Goal: Contribute content: Add original content to the website for others to see

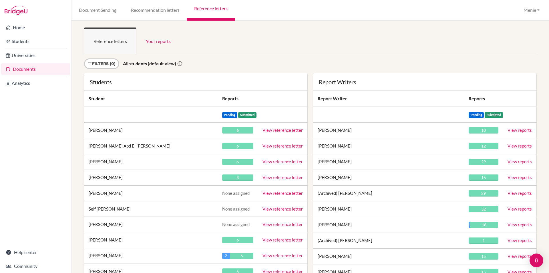
scroll to position [6478, 0]
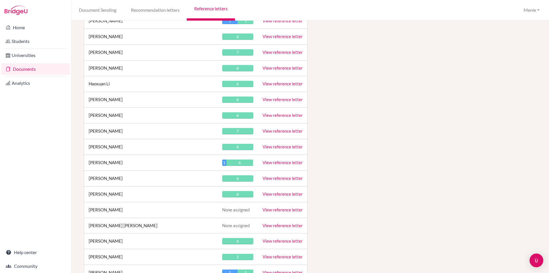
click at [285, 147] on link "View reference letter" at bounding box center [283, 146] width 40 height 5
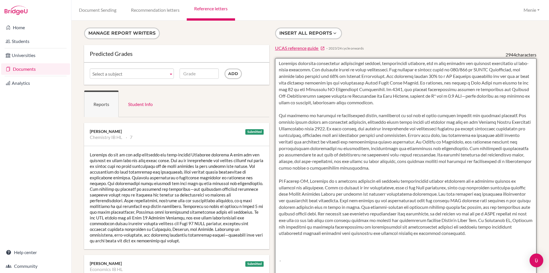
click at [401, 70] on textarea at bounding box center [406, 223] width 262 height 331
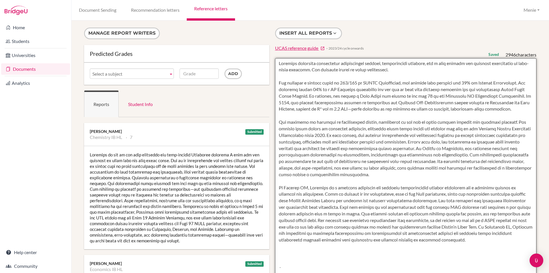
click at [291, 75] on textarea at bounding box center [406, 223] width 262 height 331
click at [319, 120] on textarea at bounding box center [406, 223] width 262 height 331
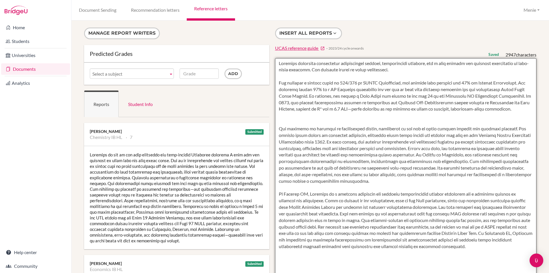
paste textarea "Lingshan’s strength in mathematics is evident not only in her excellent results…"
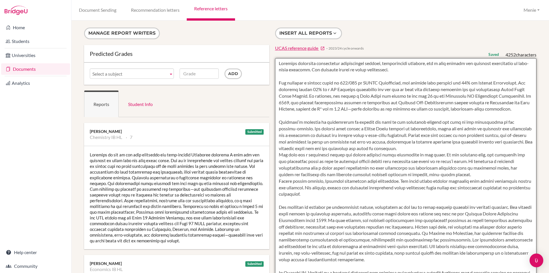
click at [278, 161] on textarea at bounding box center [406, 223] width 262 height 331
drag, startPoint x: 336, startPoint y: 161, endPoint x: 338, endPoint y: 179, distance: 18.1
click at [330, 165] on textarea at bounding box center [406, 223] width 262 height 331
click at [334, 162] on textarea at bounding box center [406, 223] width 262 height 331
click at [336, 161] on textarea at bounding box center [406, 223] width 262 height 331
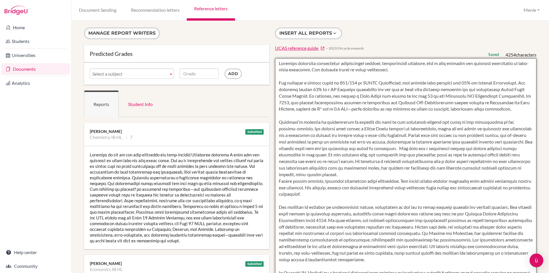
drag, startPoint x: 292, startPoint y: 193, endPoint x: 323, endPoint y: 205, distance: 33.2
click at [323, 205] on textarea at bounding box center [406, 223] width 262 height 331
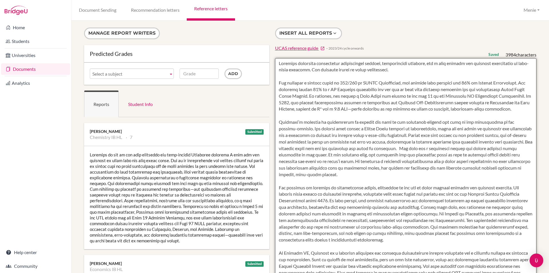
drag, startPoint x: 278, startPoint y: 194, endPoint x: 326, endPoint y: 207, distance: 49.8
click at [326, 207] on textarea at bounding box center [406, 223] width 262 height 331
click at [319, 203] on textarea at bounding box center [406, 223] width 262 height 331
click at [323, 194] on textarea at bounding box center [406, 223] width 262 height 331
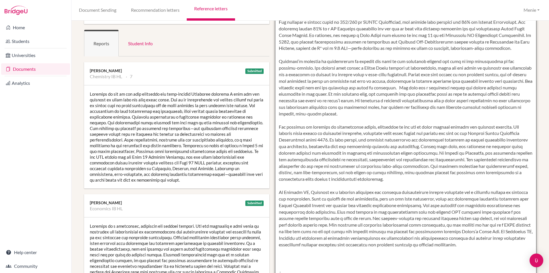
scroll to position [57, 0]
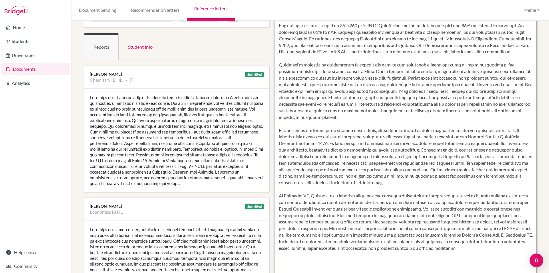
drag, startPoint x: 278, startPoint y: 137, endPoint x: 327, endPoint y: 148, distance: 50.6
click at [327, 148] on textarea at bounding box center [406, 166] width 262 height 331
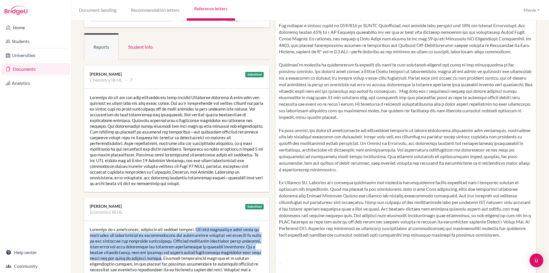
drag, startPoint x: 197, startPoint y: 229, endPoint x: 172, endPoint y: 258, distance: 38.4
copy div "She has developed a high level of knowledge and understanding of microeconomic …"
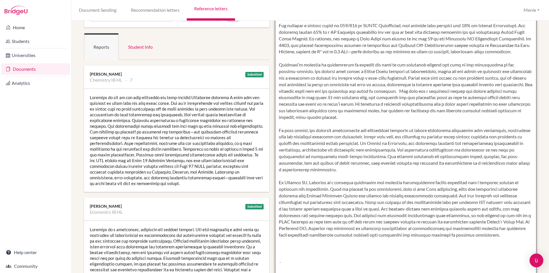
click at [286, 131] on textarea at bounding box center [406, 166] width 262 height 331
paste textarea "She has developed a high level of knowledge and understanding of microeconomic …"
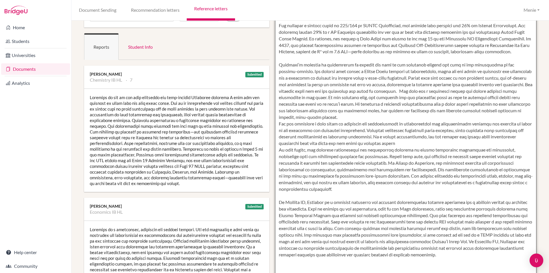
click at [278, 131] on textarea at bounding box center [406, 166] width 262 height 331
click at [277, 129] on textarea at bounding box center [406, 166] width 262 height 331
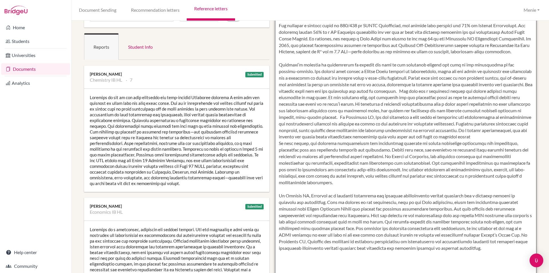
click at [302, 150] on textarea at bounding box center [406, 166] width 262 height 331
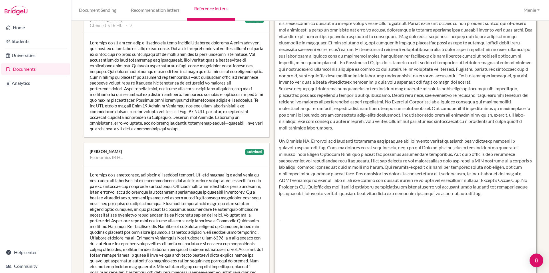
scroll to position [143, 0]
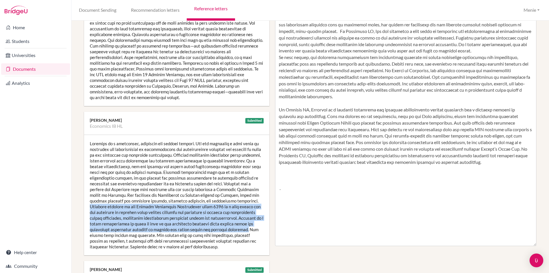
drag, startPoint x: 90, startPoint y: 206, endPoint x: 106, endPoint y: 234, distance: 31.8
click at [107, 235] on div at bounding box center [176, 195] width 185 height 120
copy div "Lingshan competed in the Wharton Investment Competition since 2023 as a team le…"
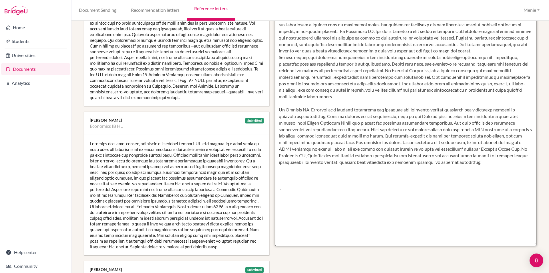
click at [305, 66] on textarea at bounding box center [406, 80] width 262 height 331
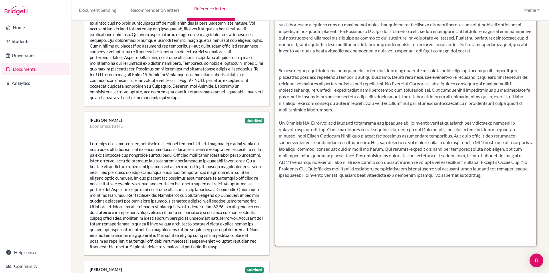
paste textarea "Lingshan competed in the Wharton Investment Competition since 2023 as a team le…"
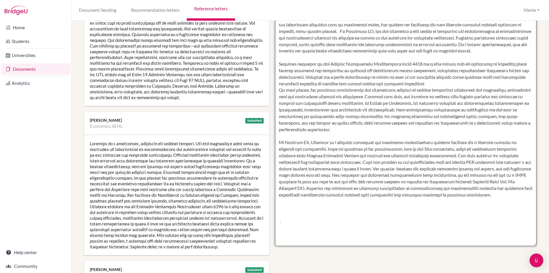
click at [277, 76] on textarea at bounding box center [406, 80] width 262 height 331
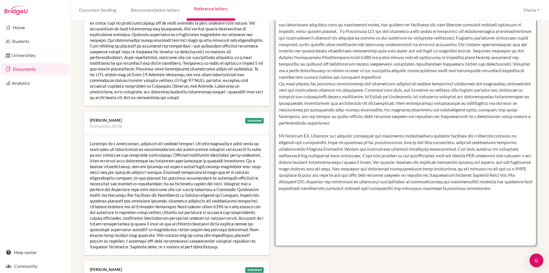
click at [312, 63] on textarea at bounding box center [406, 80] width 262 height 331
click at [444, 63] on textarea at bounding box center [406, 80] width 262 height 331
click at [477, 64] on textarea at bounding box center [406, 80] width 262 height 331
drag, startPoint x: 281, startPoint y: 90, endPoint x: 365, endPoint y: 104, distance: 84.9
click at [365, 103] on textarea at bounding box center [406, 80] width 262 height 331
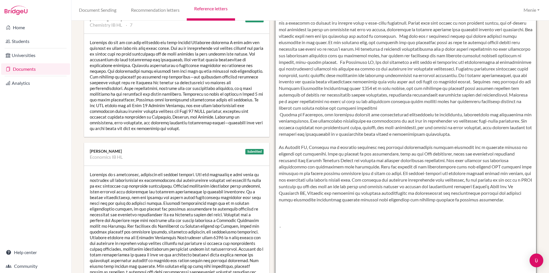
scroll to position [114, 0]
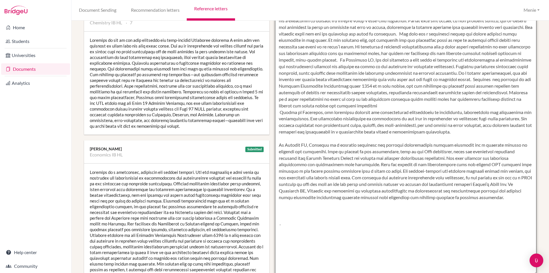
drag, startPoint x: 518, startPoint y: 132, endPoint x: 520, endPoint y: 138, distance: 6.3
click at [520, 138] on textarea at bounding box center [406, 109] width 262 height 331
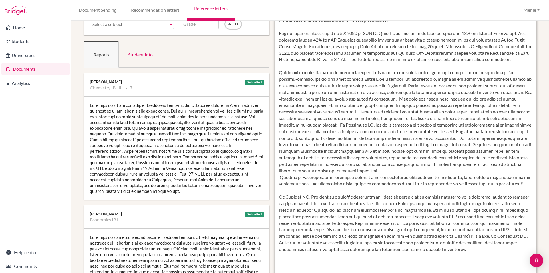
scroll to position [143, 0]
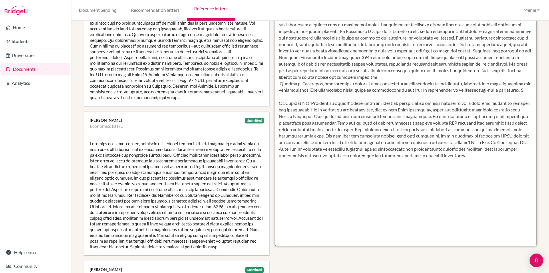
drag, startPoint x: 326, startPoint y: 95, endPoint x: 526, endPoint y: 94, distance: 200.3
click at [526, 94] on textarea at bounding box center [406, 80] width 262 height 331
click at [462, 102] on textarea at bounding box center [406, 80] width 262 height 331
click at [447, 84] on textarea at bounding box center [406, 80] width 262 height 331
drag, startPoint x: 282, startPoint y: 91, endPoint x: 524, endPoint y: 96, distance: 241.8
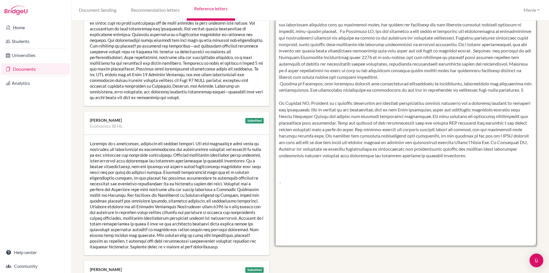
click at [524, 96] on textarea at bounding box center [406, 80] width 262 height 331
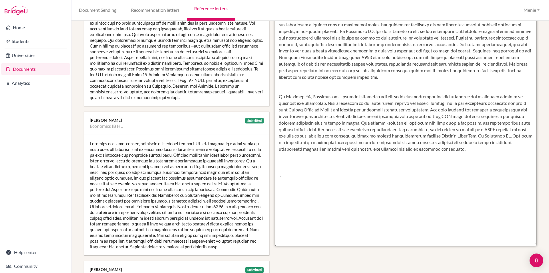
click at [286, 97] on textarea at bounding box center [406, 80] width 262 height 331
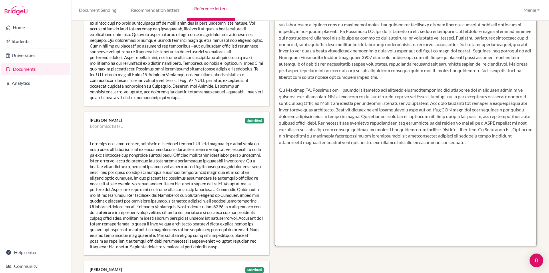
drag, startPoint x: 464, startPoint y: 98, endPoint x: 325, endPoint y: 101, distance: 139.1
click at [325, 101] on textarea at bounding box center [406, 80] width 262 height 331
drag, startPoint x: 416, startPoint y: 138, endPoint x: 419, endPoint y: 150, distance: 13.1
click at [419, 150] on textarea at bounding box center [406, 80] width 262 height 331
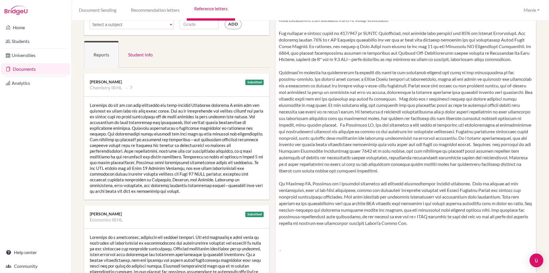
scroll to position [57, 0]
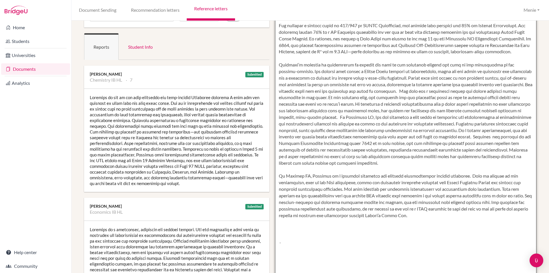
click at [395, 124] on textarea at bounding box center [406, 166] width 262 height 331
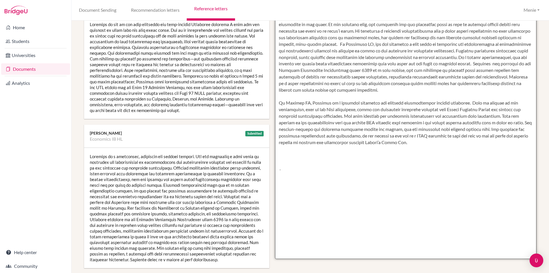
scroll to position [143, 0]
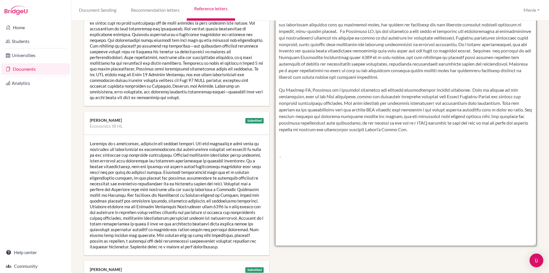
click at [277, 97] on textarea at bounding box center [406, 80] width 262 height 331
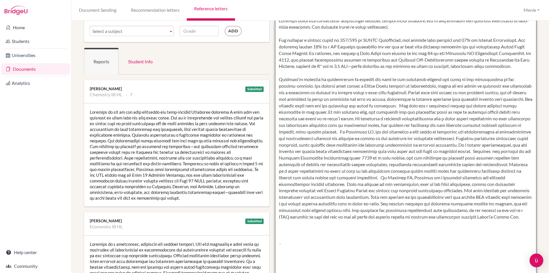
scroll to position [29, 0]
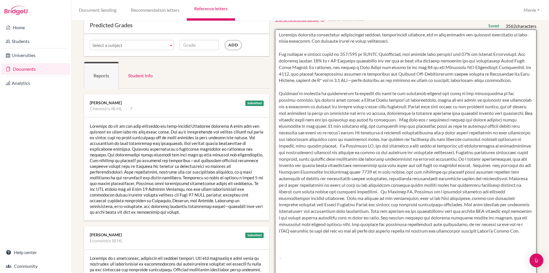
drag, startPoint x: 296, startPoint y: 204, endPoint x: 407, endPoint y: 204, distance: 111.0
click at [407, 204] on textarea at bounding box center [406, 194] width 262 height 331
drag, startPoint x: 333, startPoint y: 217, endPoint x: 489, endPoint y: 241, distance: 157.8
click at [489, 241] on textarea at bounding box center [406, 194] width 262 height 331
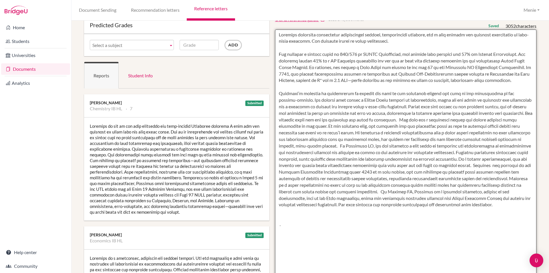
click at [316, 233] on textarea at bounding box center [406, 194] width 262 height 331
click at [284, 240] on textarea at bounding box center [406, 194] width 262 height 331
click at [294, 231] on textarea at bounding box center [406, 194] width 262 height 331
click at [328, 232] on textarea at bounding box center [406, 194] width 262 height 331
click at [386, 236] on textarea at bounding box center [406, 194] width 262 height 331
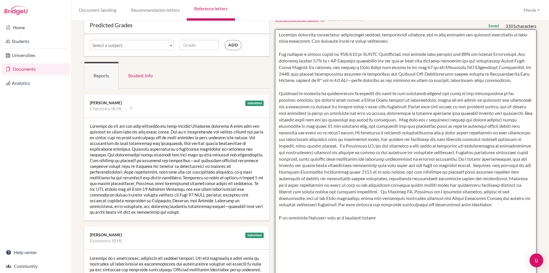
click at [386, 232] on textarea at bounding box center [406, 194] width 262 height 331
drag, startPoint x: 411, startPoint y: 211, endPoint x: 417, endPoint y: 217, distance: 8.1
click at [417, 217] on textarea at bounding box center [406, 194] width 262 height 331
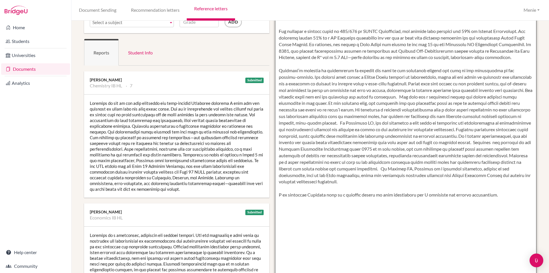
scroll to position [0, 0]
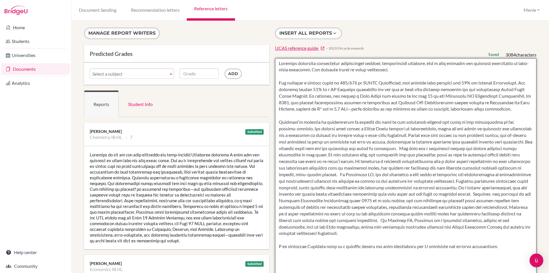
type textarea "Lingshan possesses exceptional mathematical ability, intellectual maturity, and…"
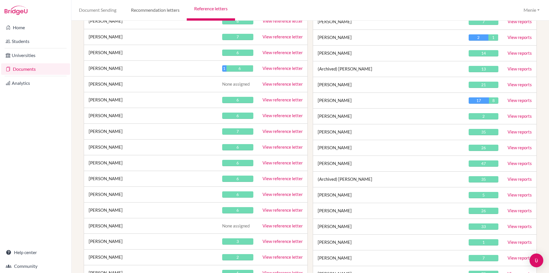
scroll to position [6133, 0]
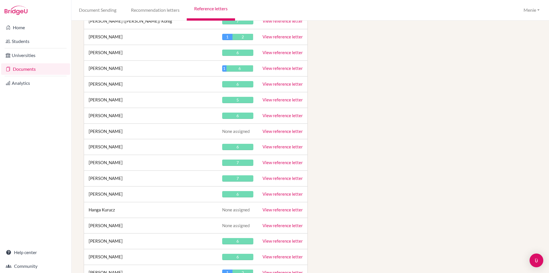
click at [288, 145] on link "View reference letter" at bounding box center [283, 146] width 40 height 5
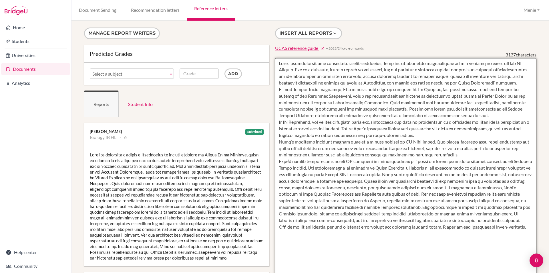
click at [301, 90] on textarea at bounding box center [406, 223] width 262 height 331
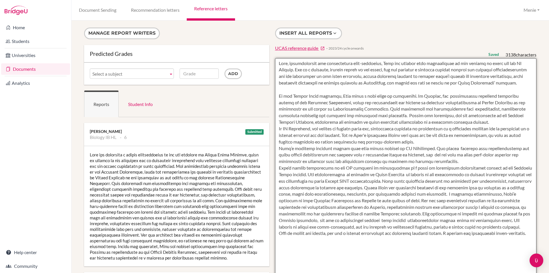
drag, startPoint x: 277, startPoint y: 134, endPoint x: 279, endPoint y: 138, distance: 3.8
click at [277, 134] on textarea at bounding box center [406, 223] width 262 height 331
click at [277, 155] on textarea at bounding box center [406, 223] width 262 height 331
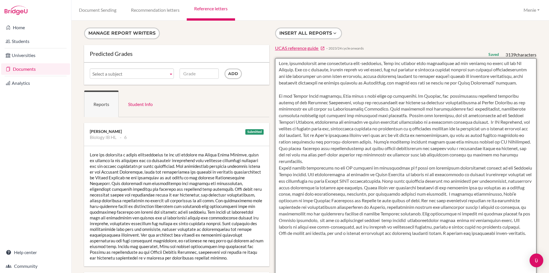
click at [507, 161] on textarea at bounding box center [406, 223] width 262 height 331
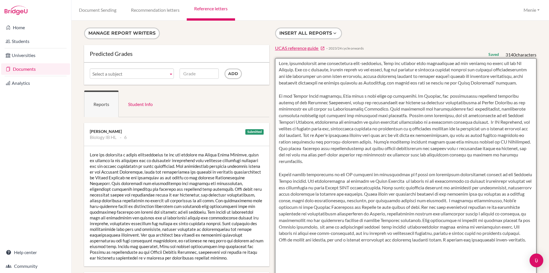
click at [425, 201] on textarea at bounding box center [406, 223] width 262 height 331
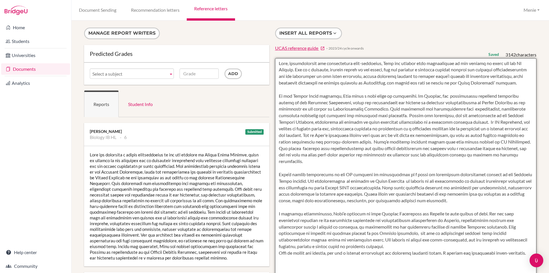
click at [338, 246] on textarea at bounding box center [406, 223] width 262 height 331
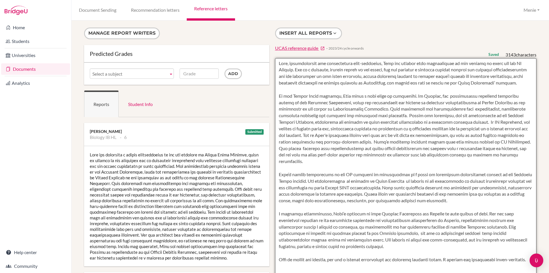
type textarea "Calm, conscientious and meticulously well-organised, Asmi has adapted very succ…"
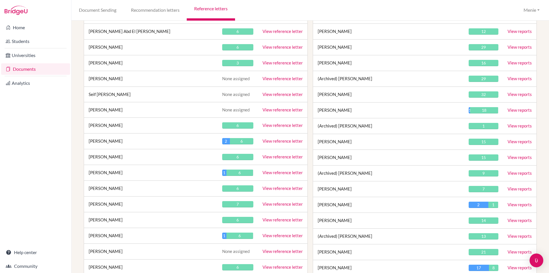
scroll to position [6133, 0]
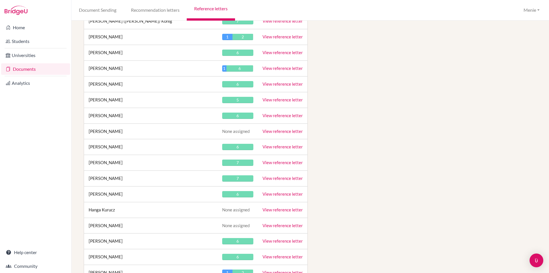
click at [280, 147] on link "View reference letter" at bounding box center [283, 146] width 40 height 5
